Goal: Task Accomplishment & Management: Manage account settings

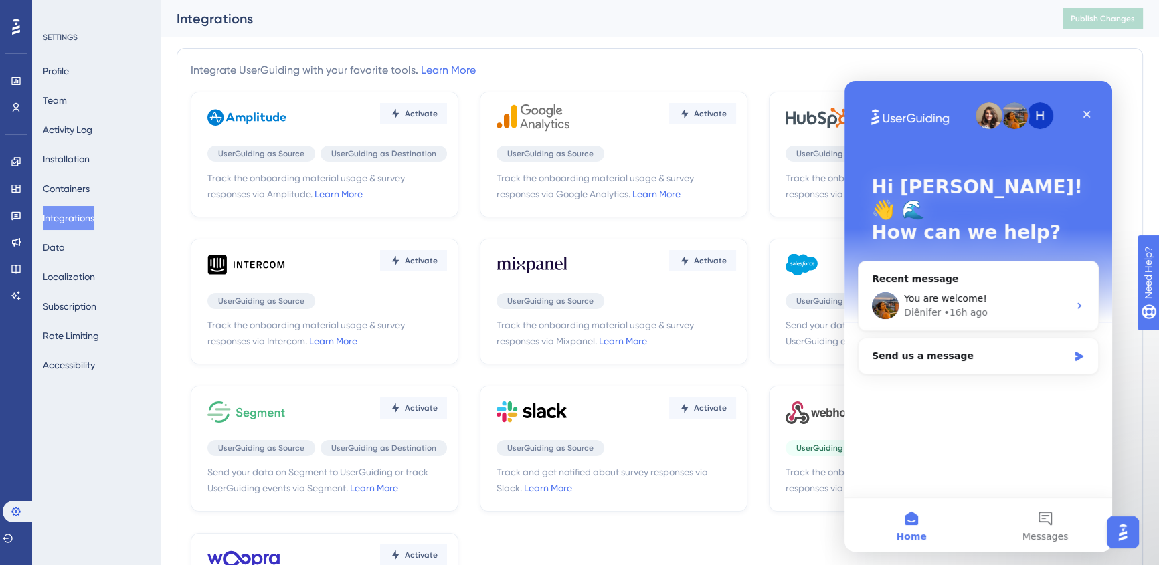
click at [1004, 292] on div "You are welcome!" at bounding box center [986, 299] width 165 height 14
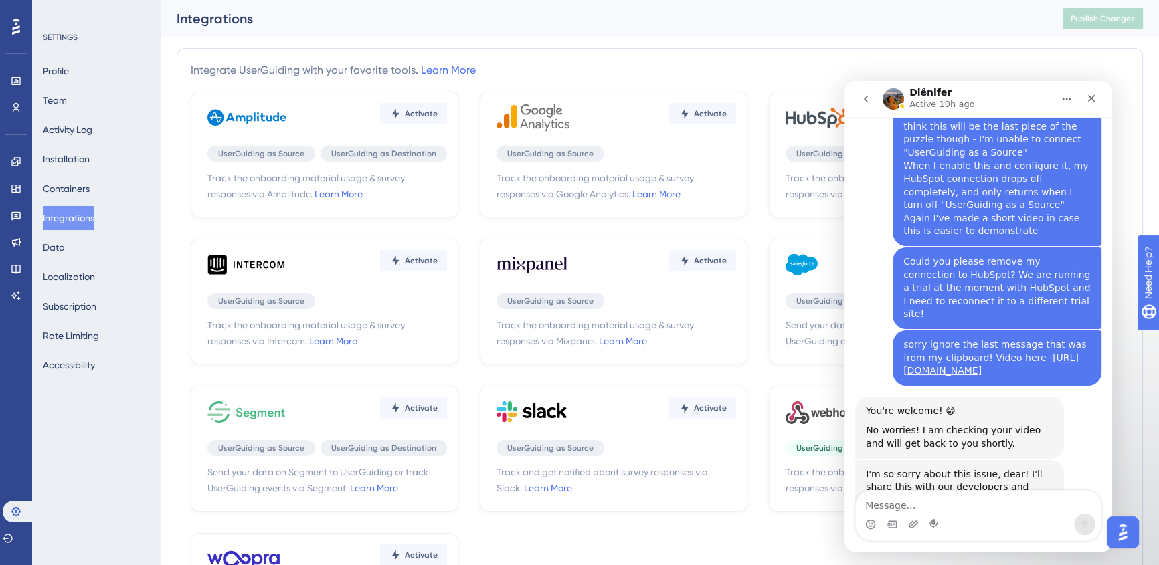
scroll to position [4406, 0]
click at [866, 100] on icon "go back" at bounding box center [865, 99] width 11 height 11
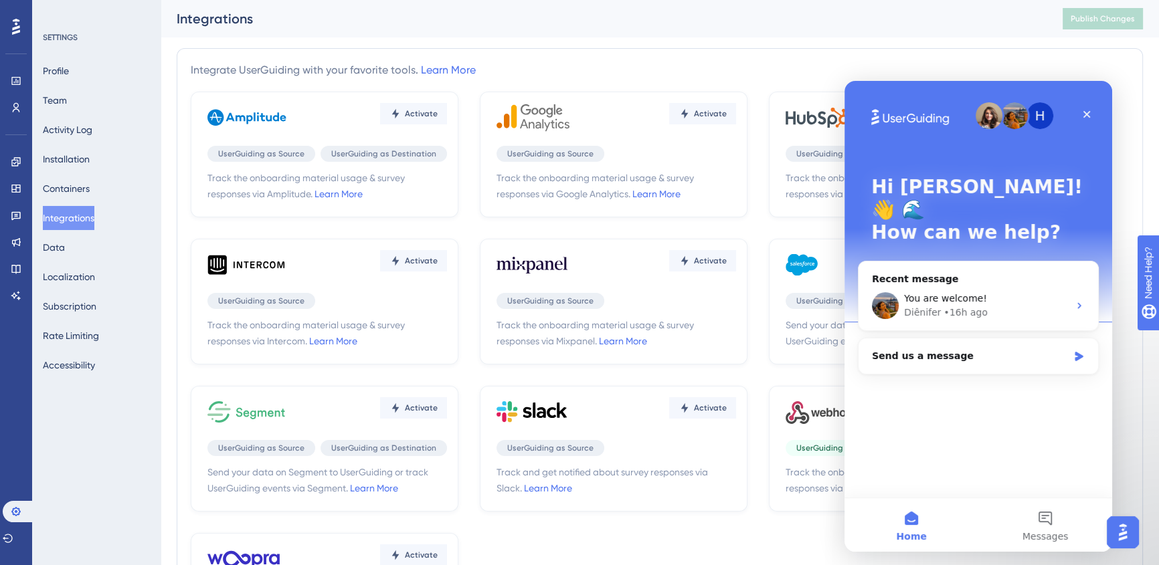
click at [823, 114] on icon at bounding box center [819, 120] width 69 height 16
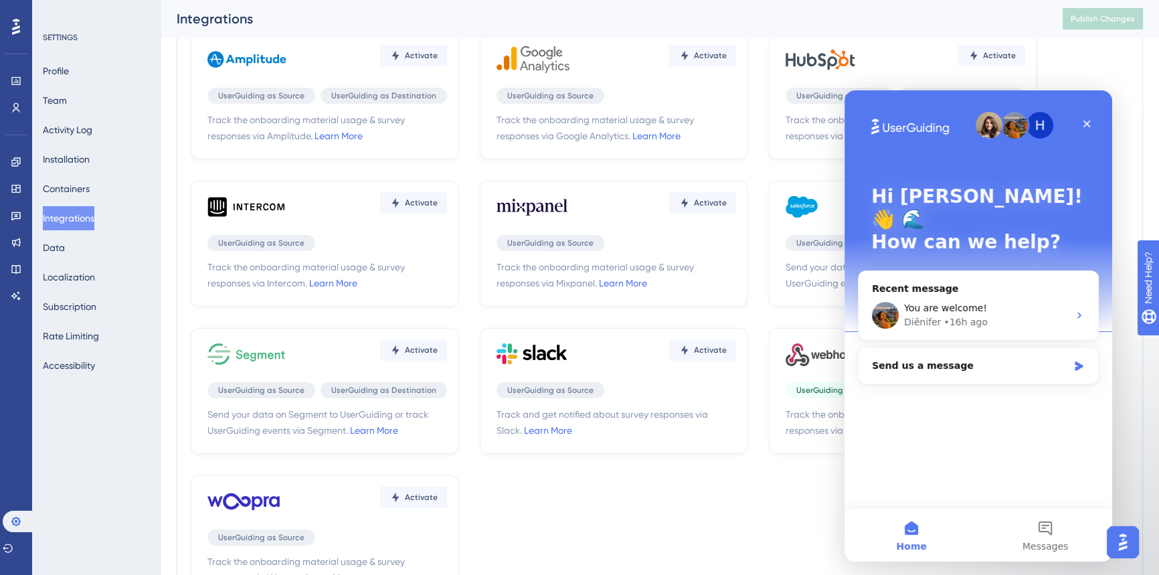
scroll to position [70, 0]
click at [922, 47] on div "Activate" at bounding box center [904, 59] width 239 height 40
click at [990, 52] on span "Activate" at bounding box center [999, 55] width 33 height 11
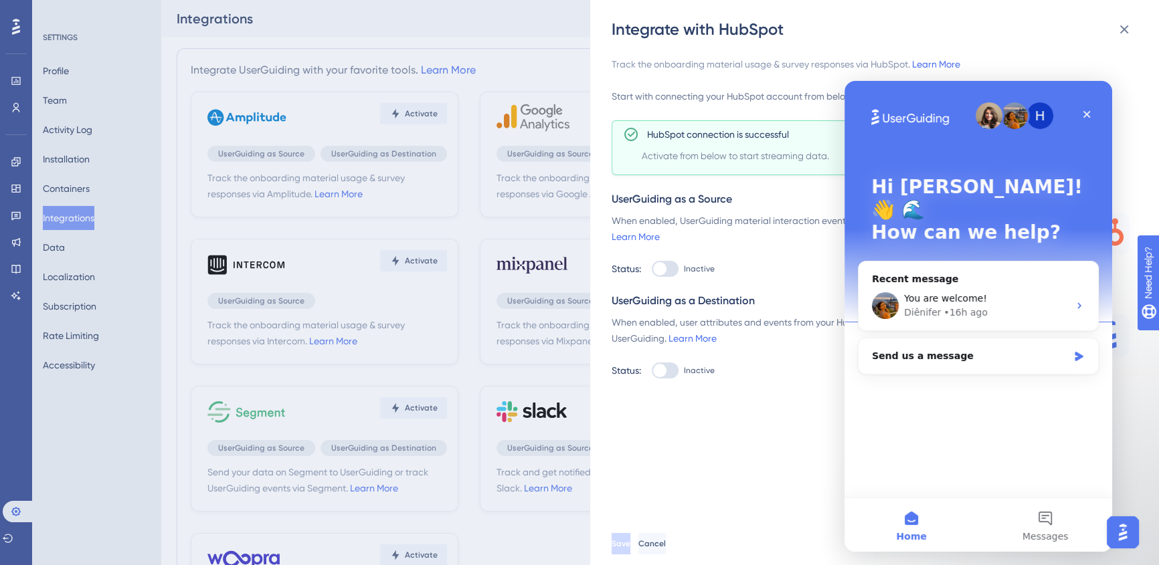
click at [673, 373] on div at bounding box center [665, 371] width 27 height 16
click at [652, 371] on input "Inactive" at bounding box center [651, 371] width 1 height 1
checkbox input "true"
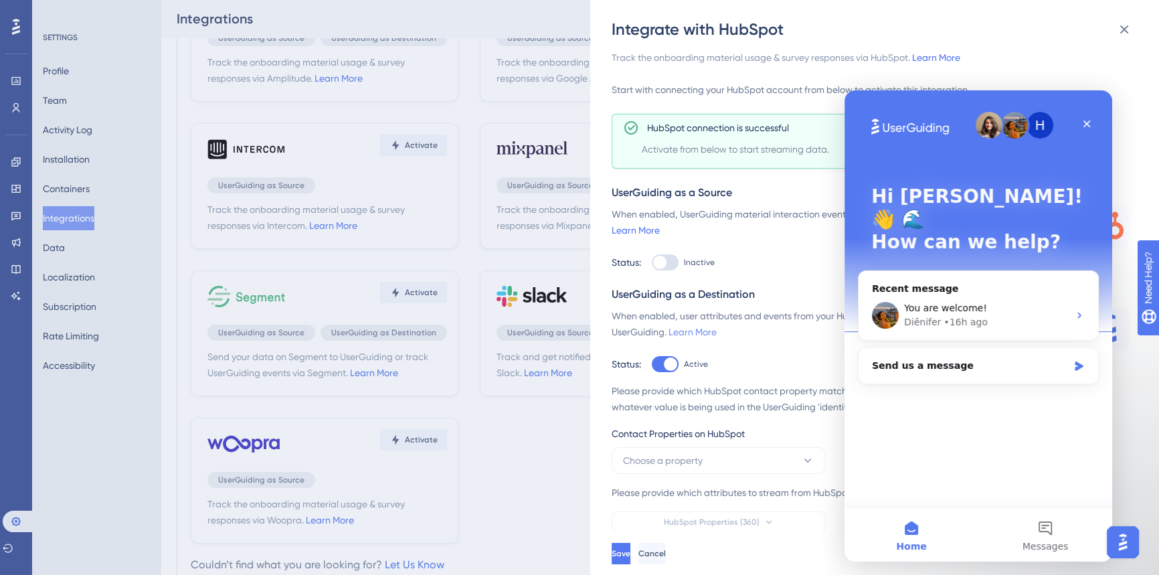
scroll to position [132, 0]
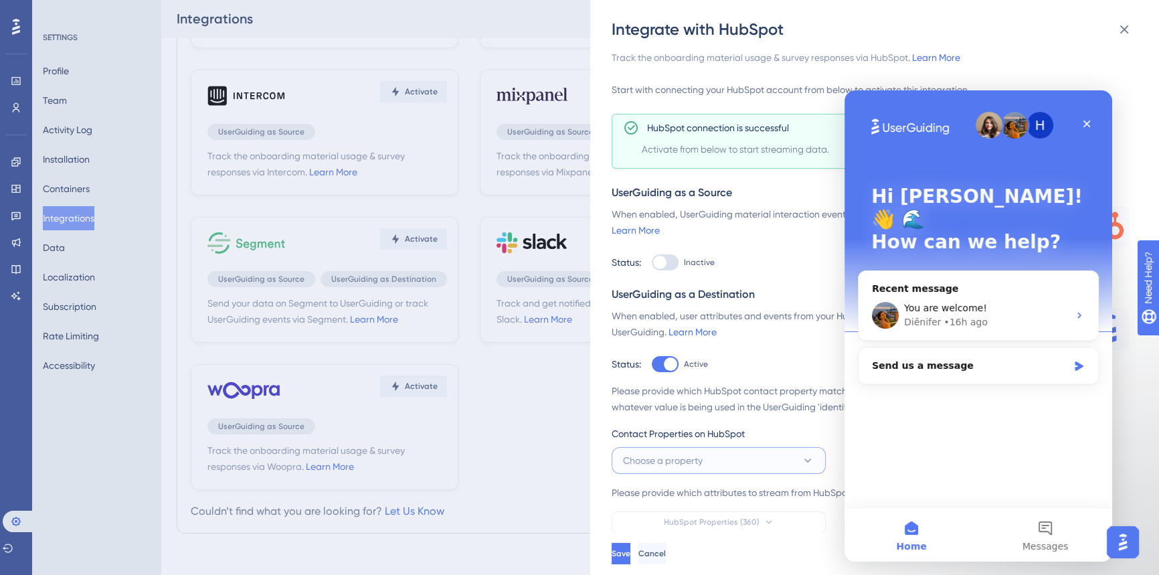
click at [755, 460] on button "Choose a property" at bounding box center [718, 460] width 214 height 27
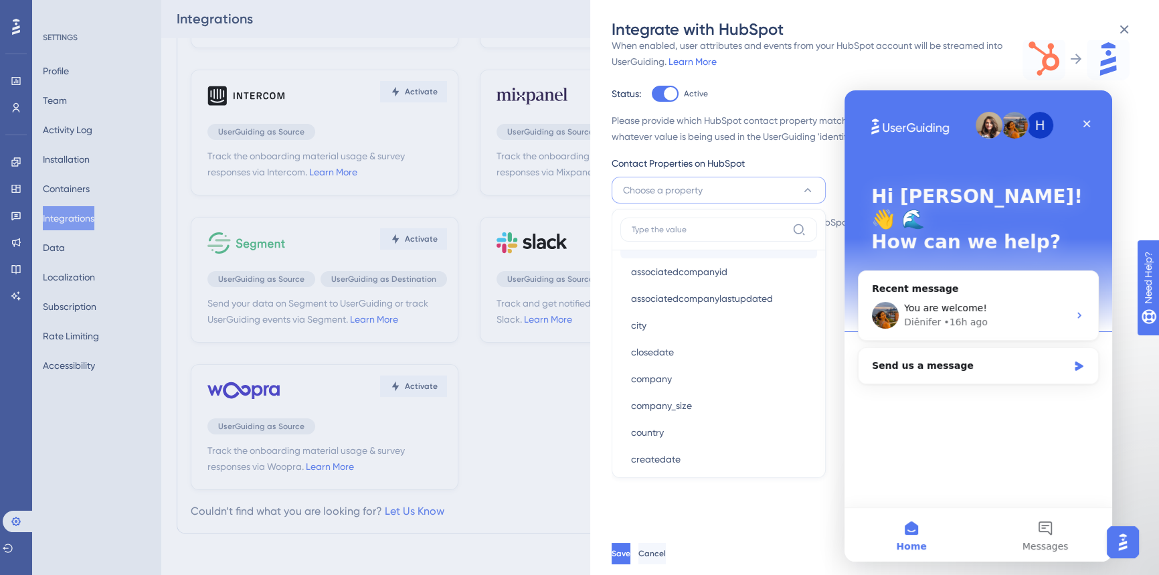
scroll to position [60, 0]
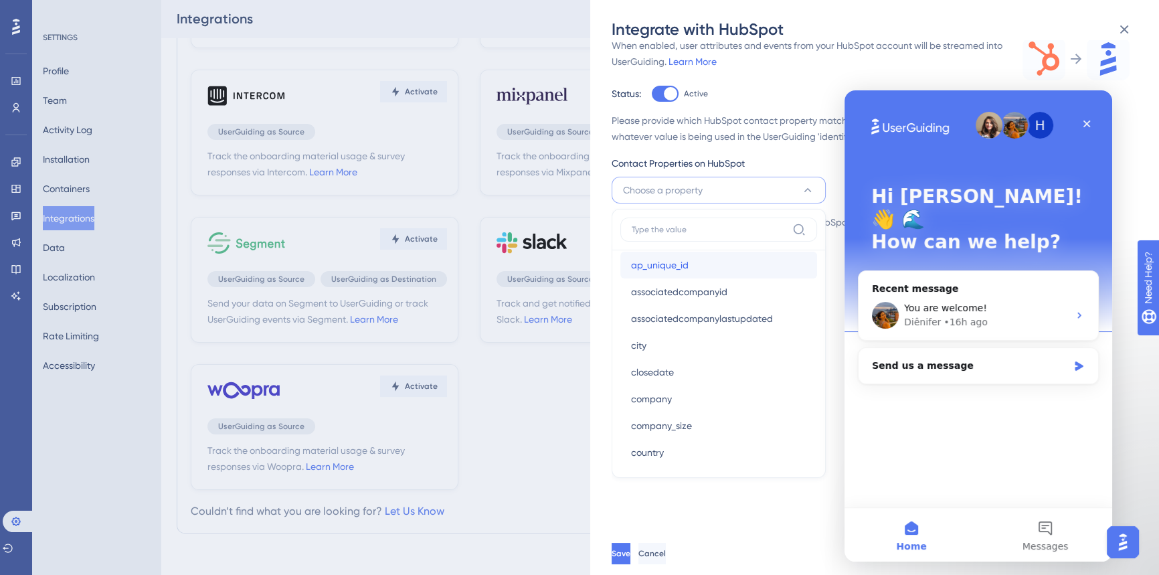
click at [691, 264] on div "ap_unique_id ap_unique_id" at bounding box center [718, 265] width 175 height 27
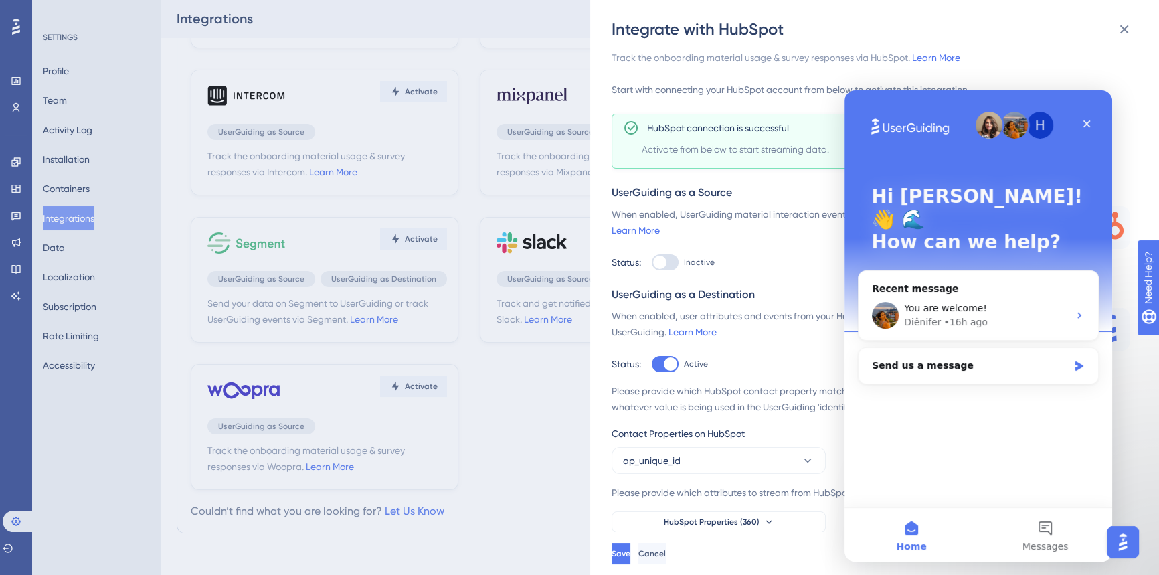
scroll to position [133, 0]
click at [703, 520] on span "HubSpot Properties (360)" at bounding box center [712, 521] width 96 height 11
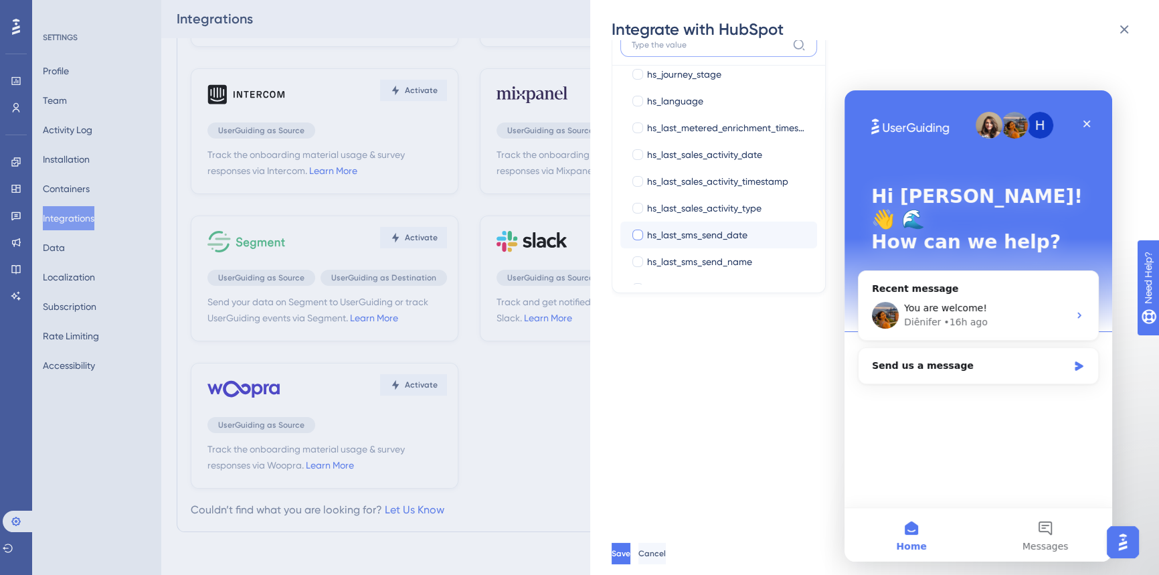
scroll to position [4135, 0]
